Goal: Information Seeking & Learning: Learn about a topic

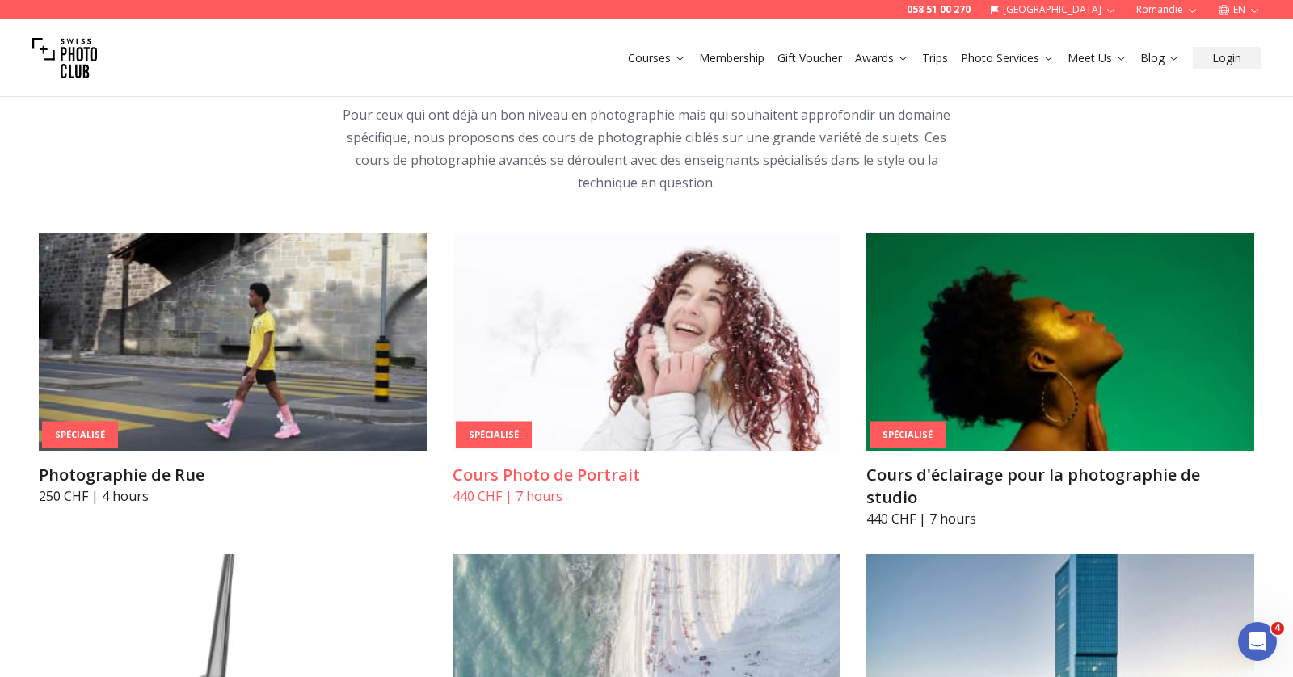
scroll to position [3464, 0]
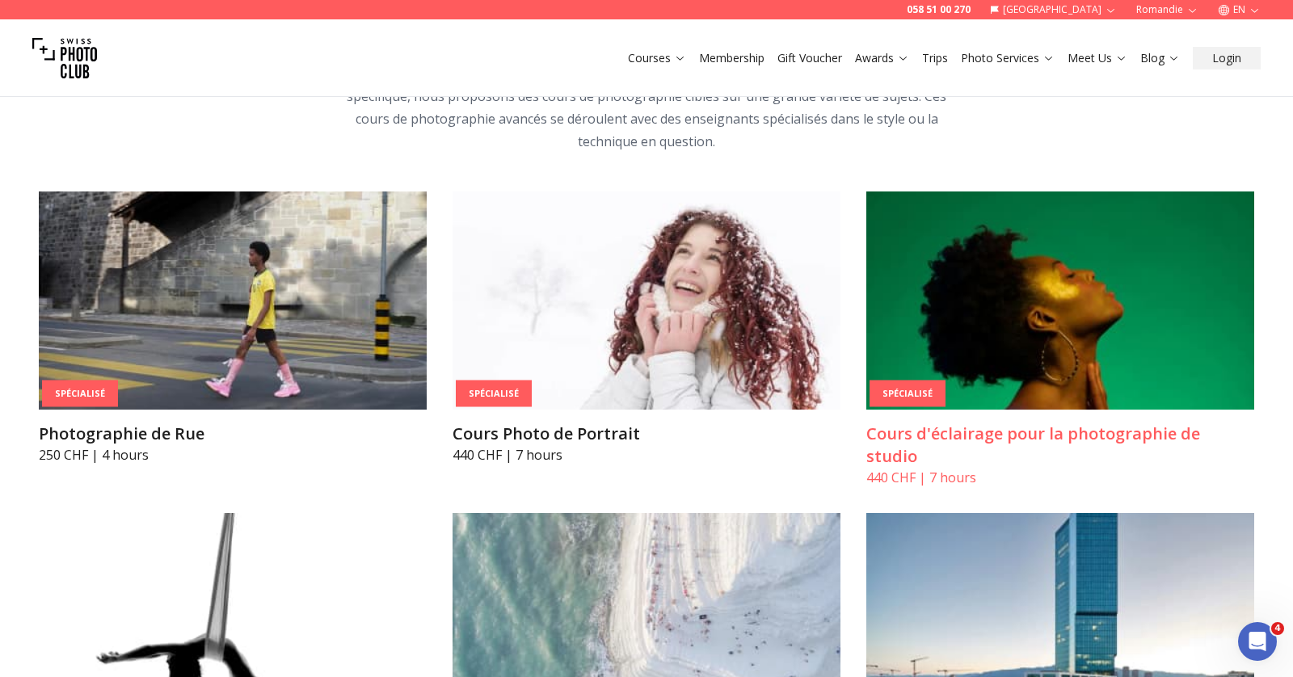
click at [1035, 312] on img at bounding box center [1061, 301] width 388 height 218
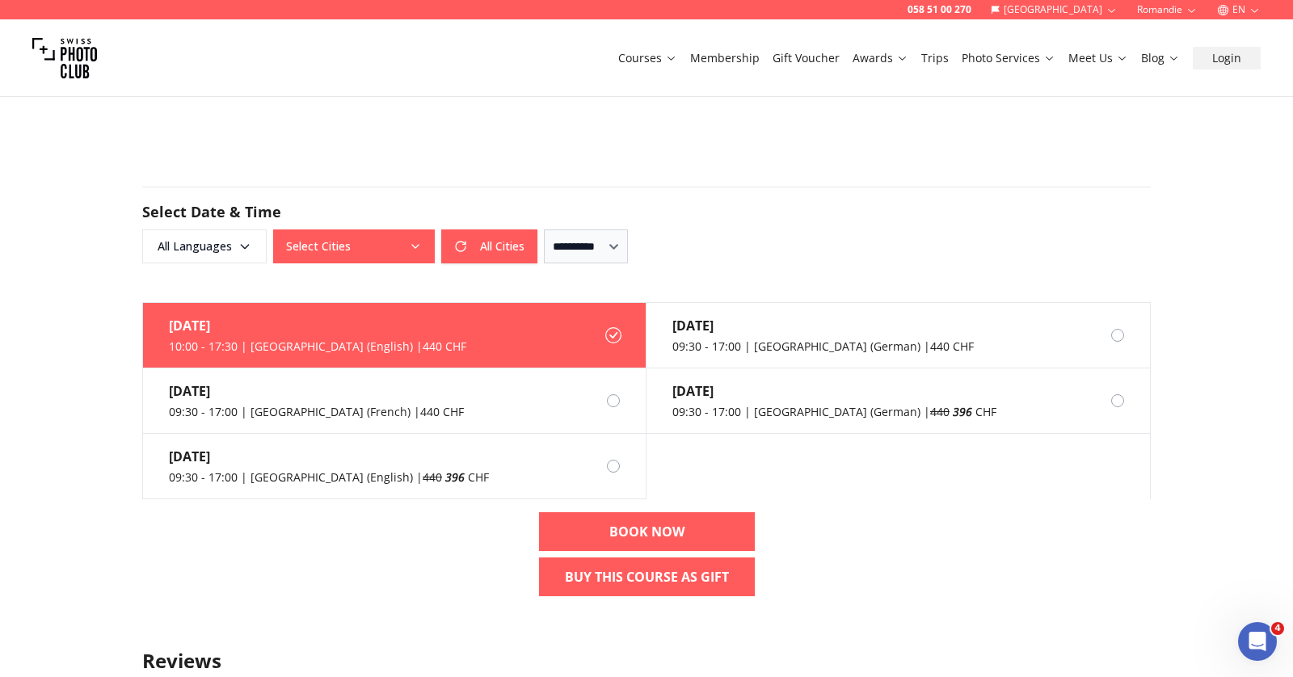
scroll to position [1474, 0]
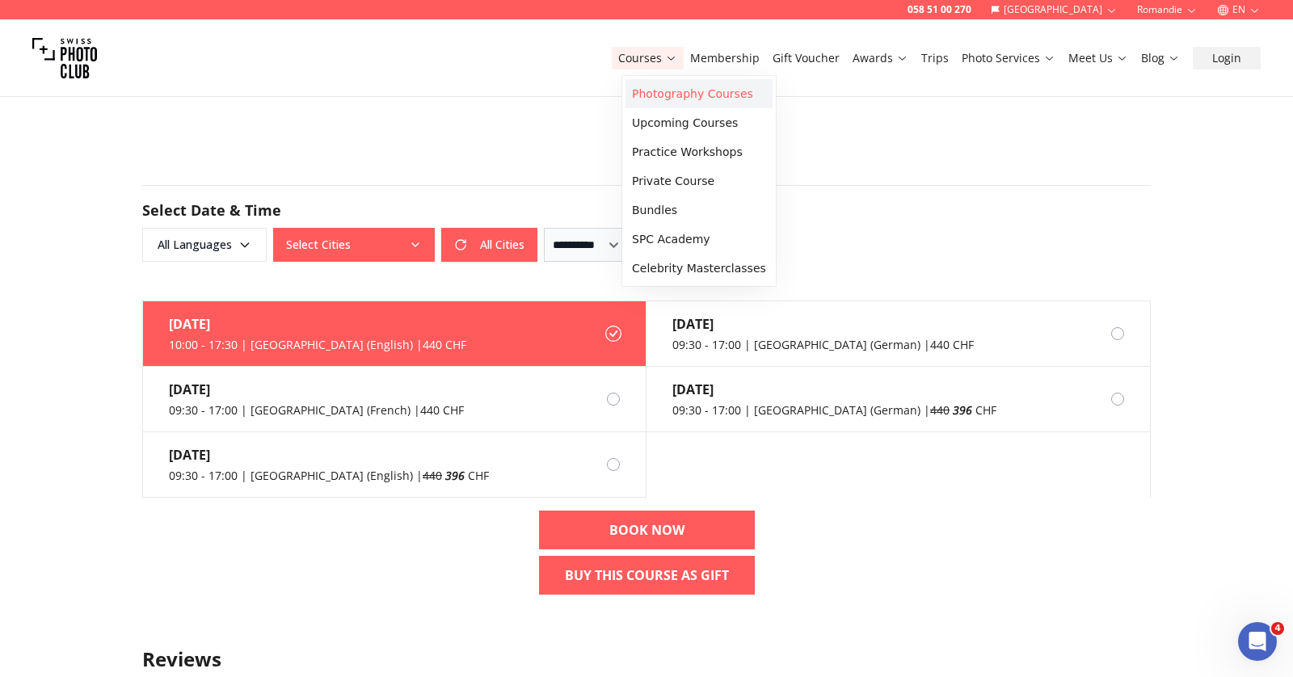
click at [652, 80] on link "Photography Courses" at bounding box center [699, 93] width 147 height 29
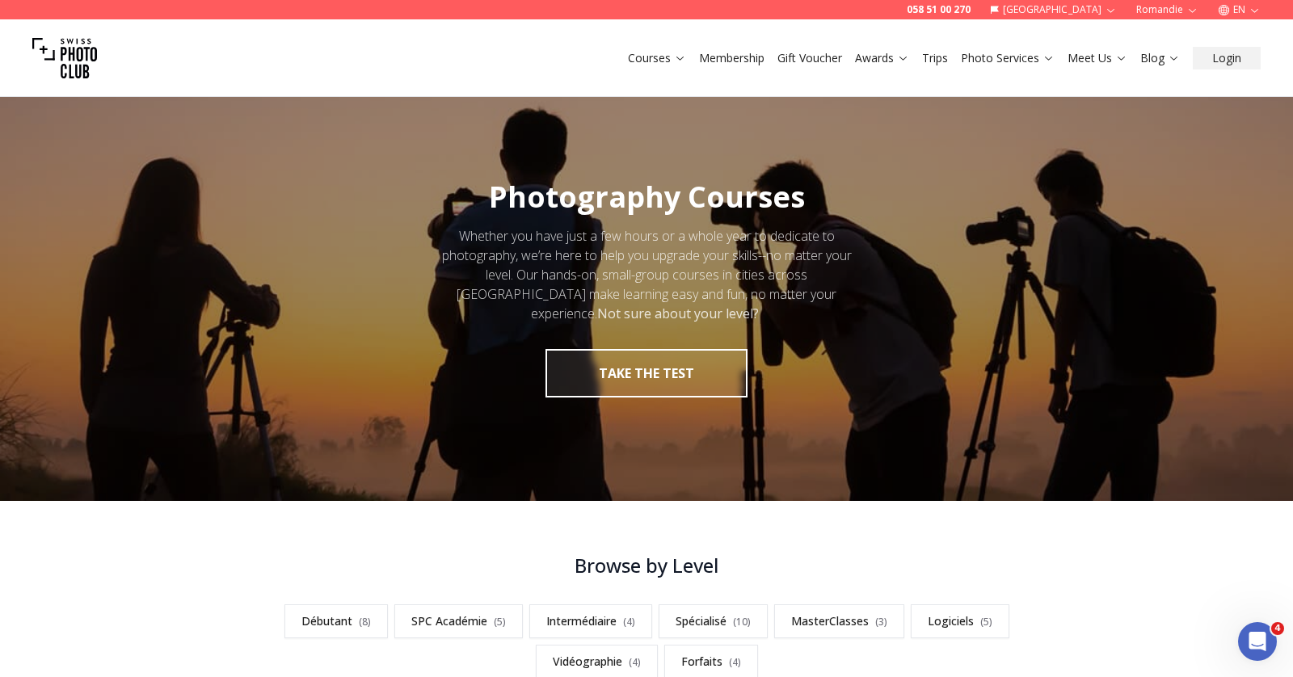
click at [1247, 12] on button "EN" at bounding box center [1240, 9] width 56 height 19
click at [1240, 32] on link "fr" at bounding box center [1239, 35] width 33 height 19
